Goal: Transaction & Acquisition: Purchase product/service

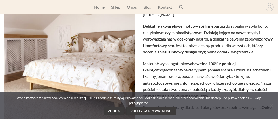
scroll to position [125, 0]
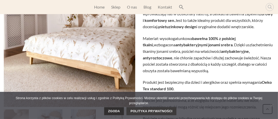
drag, startPoint x: 116, startPoint y: 112, endPoint x: 119, endPoint y: 112, distance: 2.9
click at [117, 112] on link "Zgoda" at bounding box center [114, 111] width 20 height 8
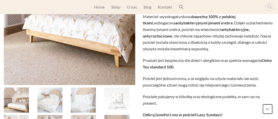
scroll to position [150, 0]
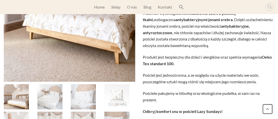
click at [49, 93] on img at bounding box center [49, 96] width 25 height 25
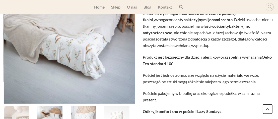
click at [82, 111] on img at bounding box center [83, 118] width 25 height 25
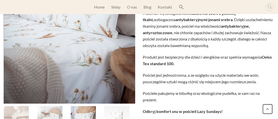
click at [117, 115] on img at bounding box center [116, 118] width 25 height 25
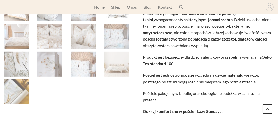
drag, startPoint x: 17, startPoint y: 62, endPoint x: 20, endPoint y: 61, distance: 2.9
click at [18, 61] on img at bounding box center [16, 63] width 25 height 25
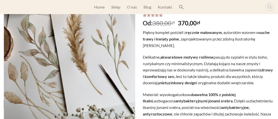
scroll to position [75, 0]
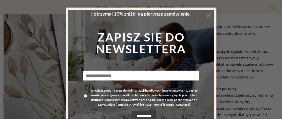
drag, startPoint x: 206, startPoint y: 15, endPoint x: 203, endPoint y: 20, distance: 5.9
click at [206, 17] on button "×" at bounding box center [209, 15] width 10 height 10
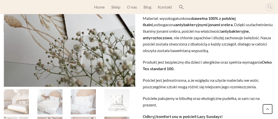
scroll to position [201, 0]
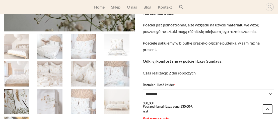
click at [45, 71] on img at bounding box center [49, 73] width 25 height 25
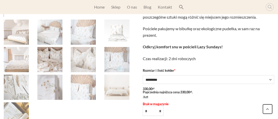
scroll to position [226, 0]
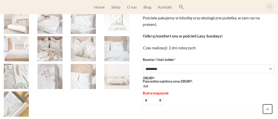
click at [271, 64] on select "**********" at bounding box center [208, 68] width 131 height 9
click at [143, 64] on select "**********" at bounding box center [208, 68] width 131 height 9
select select "*********"
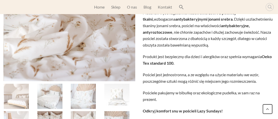
scroll to position [150, 0]
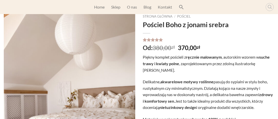
scroll to position [25, 0]
